Goal: Communication & Community: Ask a question

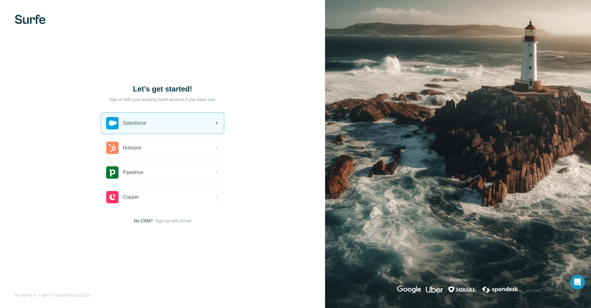
scroll to position [0, 0]
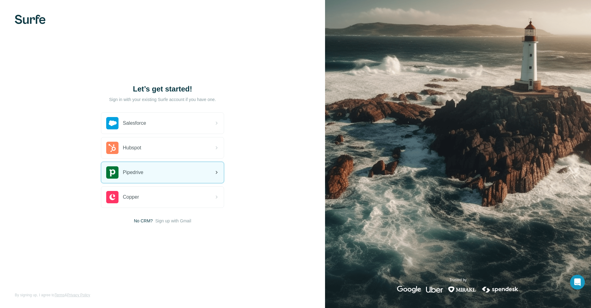
click at [163, 167] on div "Pipedrive" at bounding box center [162, 172] width 122 height 21
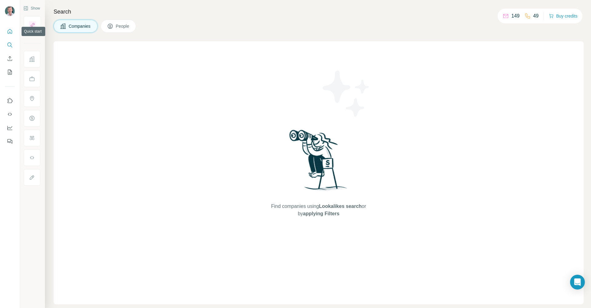
click at [6, 33] on button "Quick start" at bounding box center [10, 31] width 10 height 11
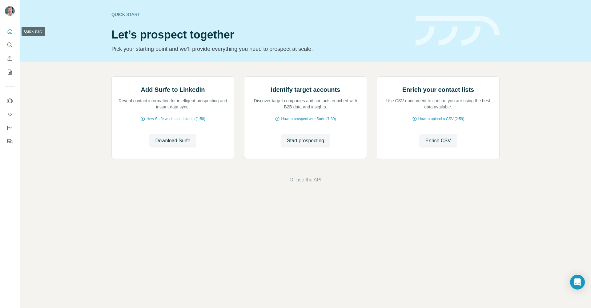
click at [9, 32] on icon "Quick start" at bounding box center [10, 31] width 5 height 5
click at [575, 279] on icon "Open Intercom Messenger" at bounding box center [576, 282] width 7 height 8
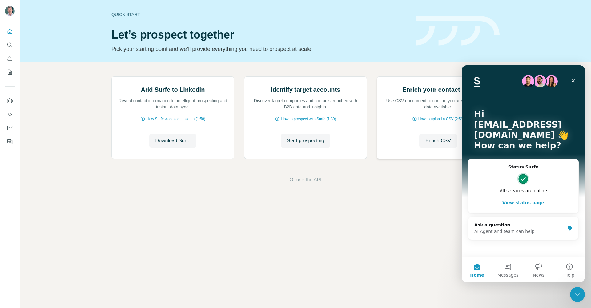
scroll to position [0, 1]
click at [510, 263] on button "Messages" at bounding box center [507, 269] width 31 height 25
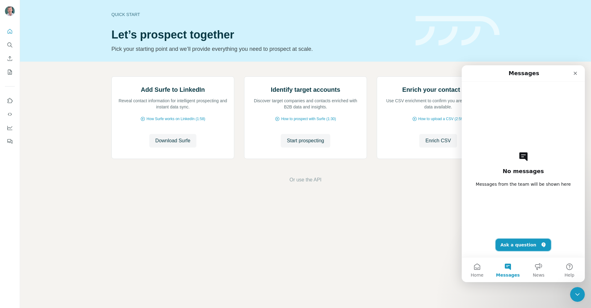
click at [523, 248] on button "Ask a question" at bounding box center [523, 244] width 56 height 12
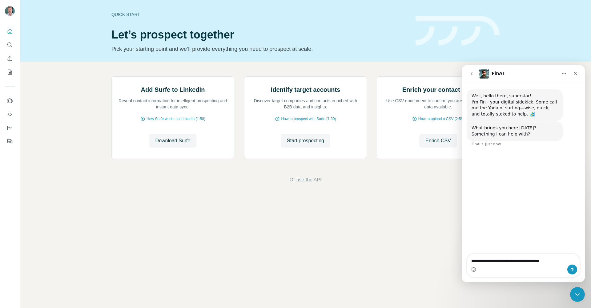
type textarea "**********"
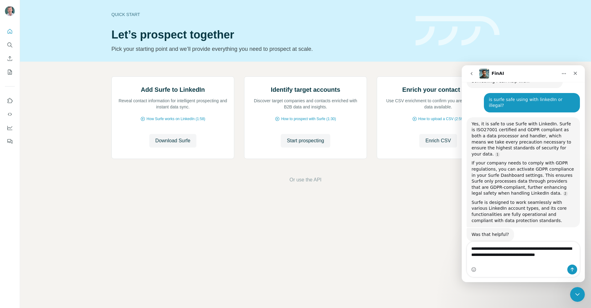
scroll to position [58, 0]
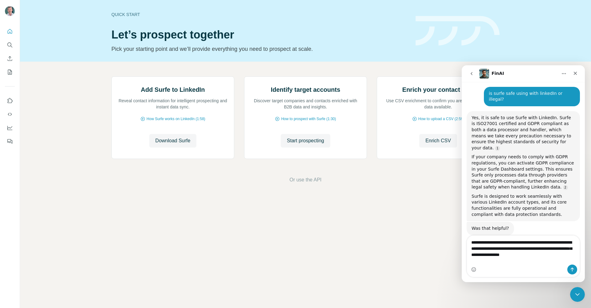
type textarea "**********"
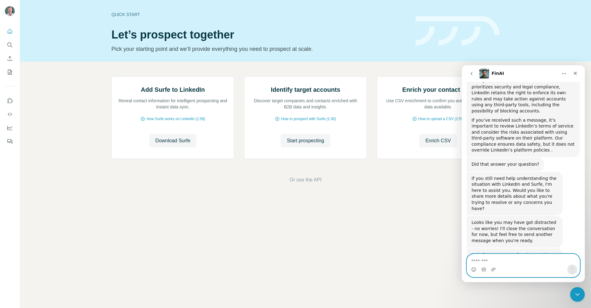
scroll to position [353, 0]
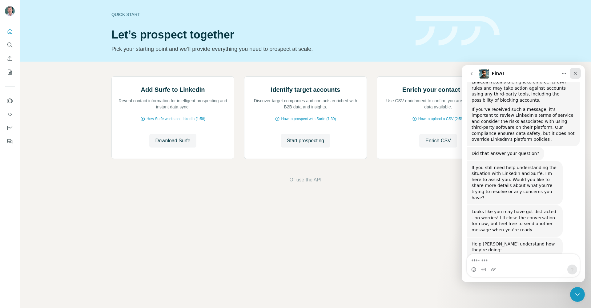
click at [577, 73] on div "Close" at bounding box center [574, 73] width 11 height 11
